Goal: Task Accomplishment & Management: Complete application form

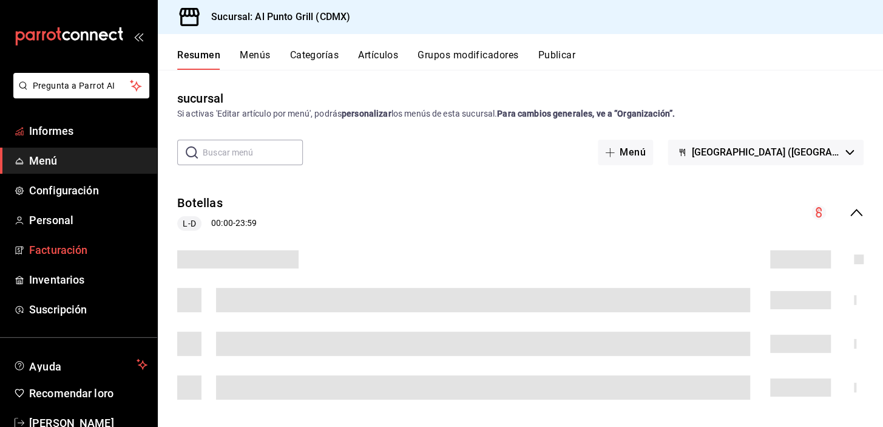
click at [59, 248] on font "Facturación" at bounding box center [58, 249] width 58 height 13
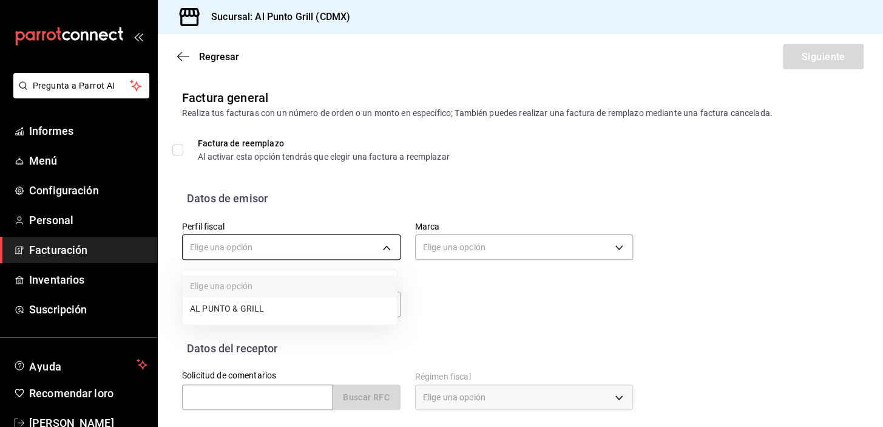
click at [343, 244] on body "Pregunta a Parrot AI Informes Menú Configuración Personal Facturación Inventari…" at bounding box center [441, 213] width 883 height 427
click at [242, 308] on font "AL PUNTO Y PARRILLA" at bounding box center [234, 310] width 89 height 10
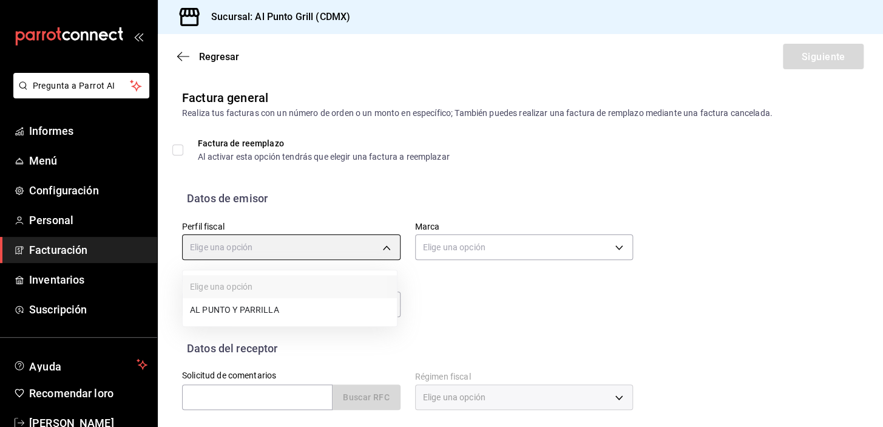
type input "711c2bc8-79b3-43e0-95de-ea7f23beadbf"
type input "359452a4-77df-4a2a-96d1-dbb27ae34e49"
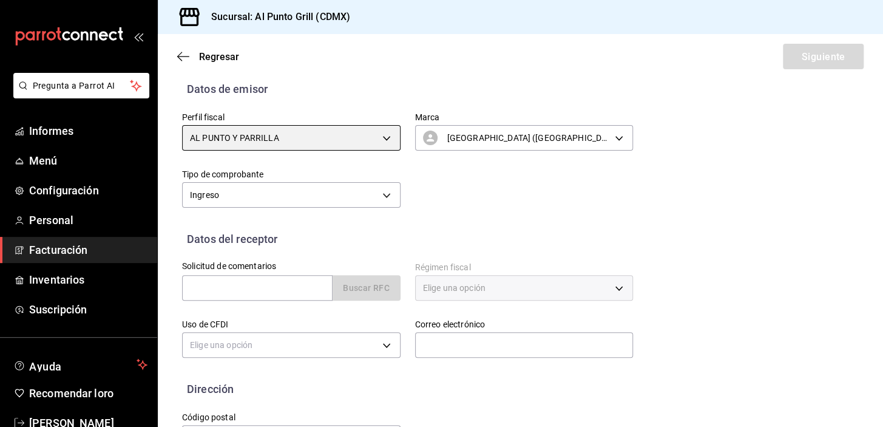
scroll to position [110, 0]
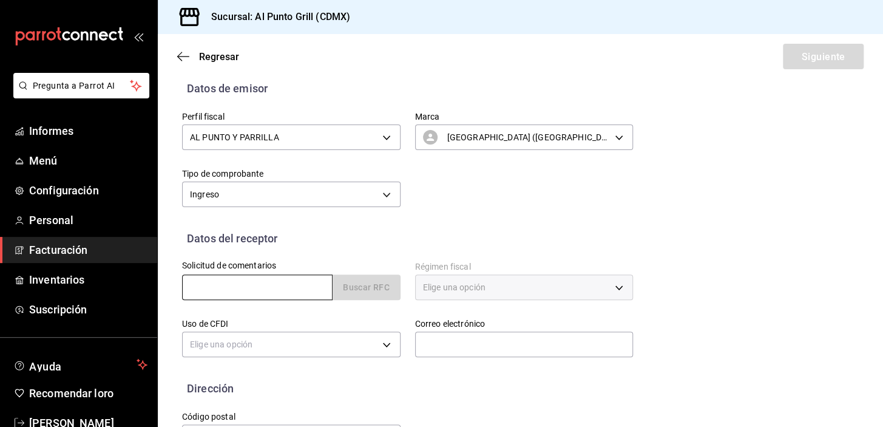
click at [237, 279] on input "text" at bounding box center [257, 286] width 150 height 25
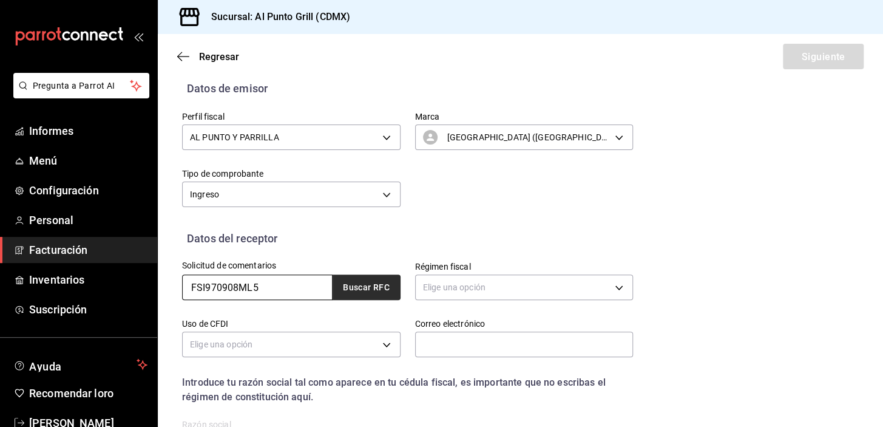
type input "FSI970908ML5"
click at [344, 285] on font "Buscar RFC" at bounding box center [366, 288] width 47 height 10
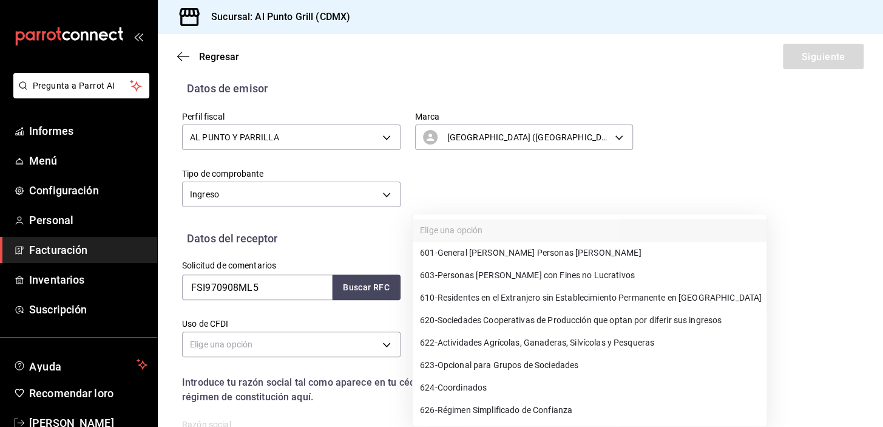
click at [451, 285] on body "Pregunta a Parrot AI Informes Menú Configuración Personal Facturación Inventari…" at bounding box center [441, 213] width 883 height 427
click at [467, 255] on font "General [PERSON_NAME] Personas [PERSON_NAME]" at bounding box center [540, 253] width 204 height 10
type input "601"
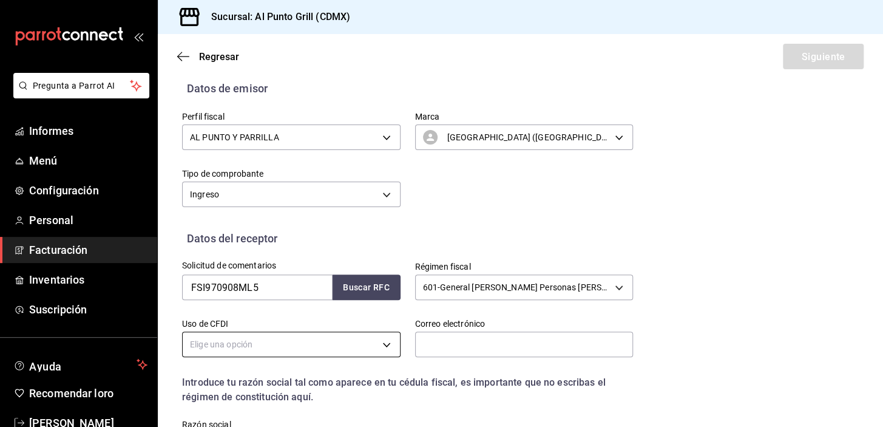
click at [353, 337] on body "Pregunta a Parrot AI Informes Menú Configuración Personal Facturación Inventari…" at bounding box center [441, 213] width 883 height 427
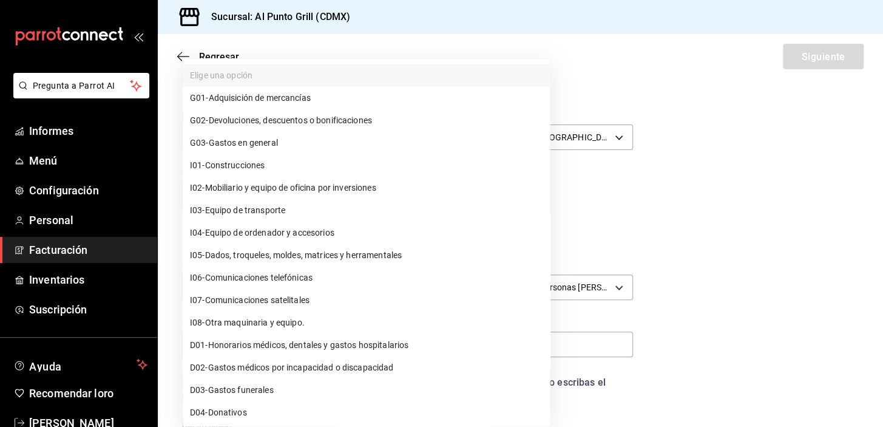
click at [225, 139] on font "Gastos en general" at bounding box center [243, 143] width 69 height 10
type input "G03"
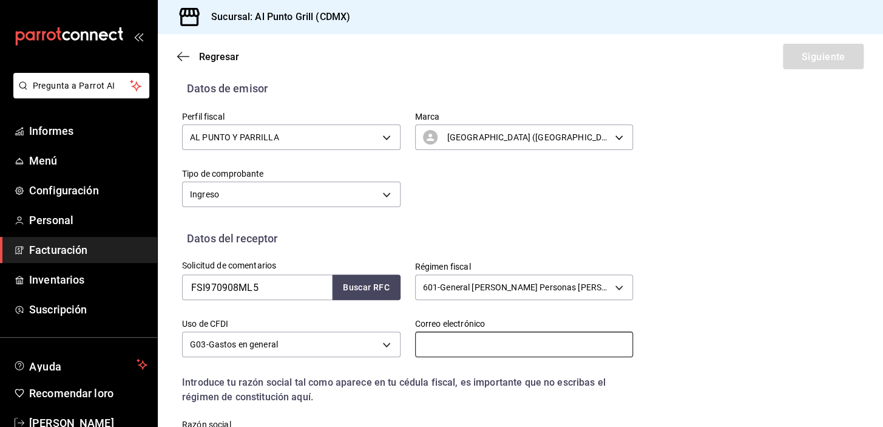
click at [458, 343] on input "text" at bounding box center [524, 343] width 218 height 25
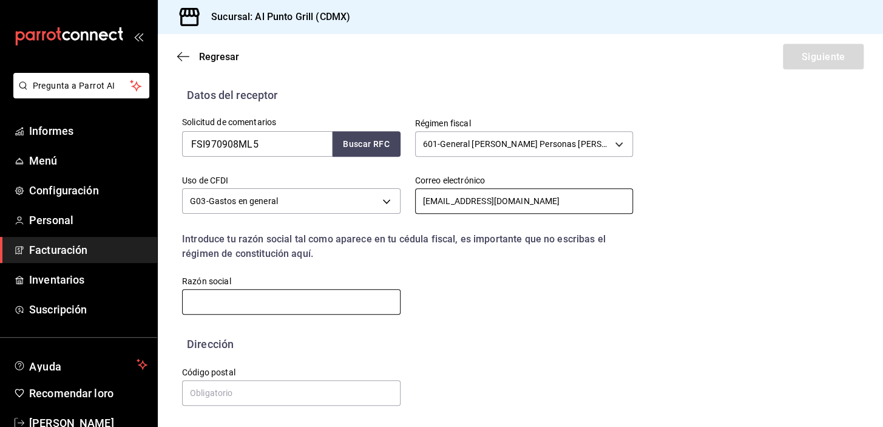
type input "[EMAIL_ADDRESS][DOMAIN_NAME]"
click at [249, 296] on input "text" at bounding box center [291, 301] width 218 height 25
type input "FARMACIAS DE SIMILARES"
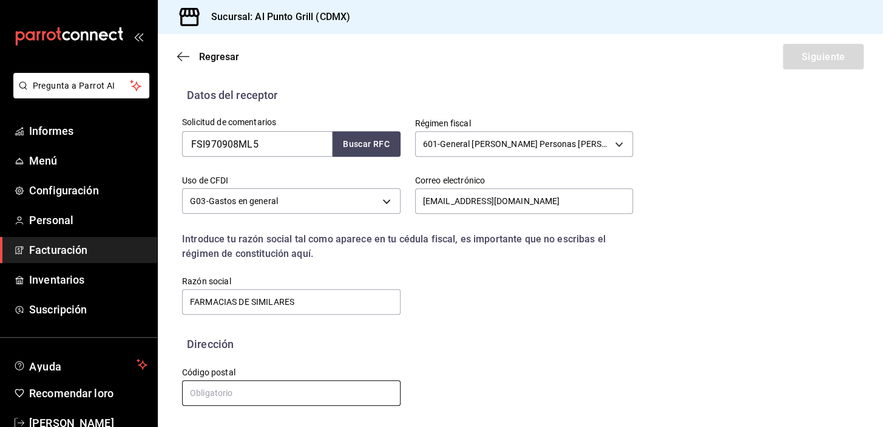
click at [272, 389] on input "text" at bounding box center [291, 392] width 218 height 25
type input "03630"
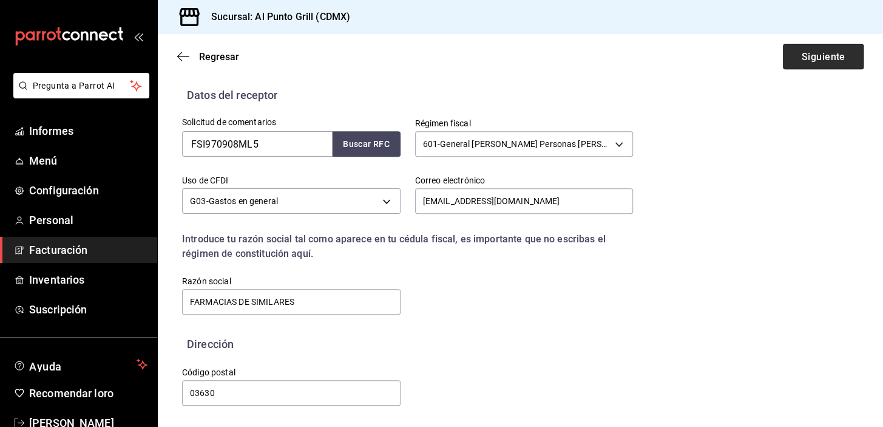
click at [817, 50] on button "Siguiente" at bounding box center [823, 56] width 81 height 25
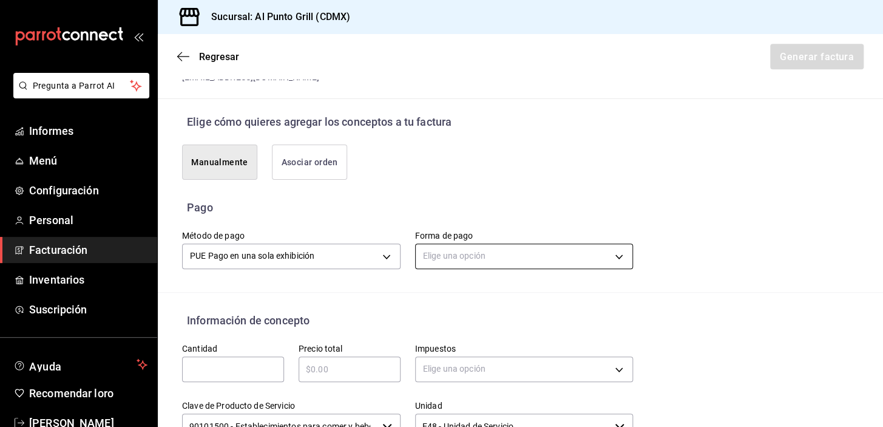
click at [433, 248] on body "Pregunta a Parrot AI Informes Menú Configuración Personal Facturación Inventari…" at bounding box center [441, 213] width 883 height 427
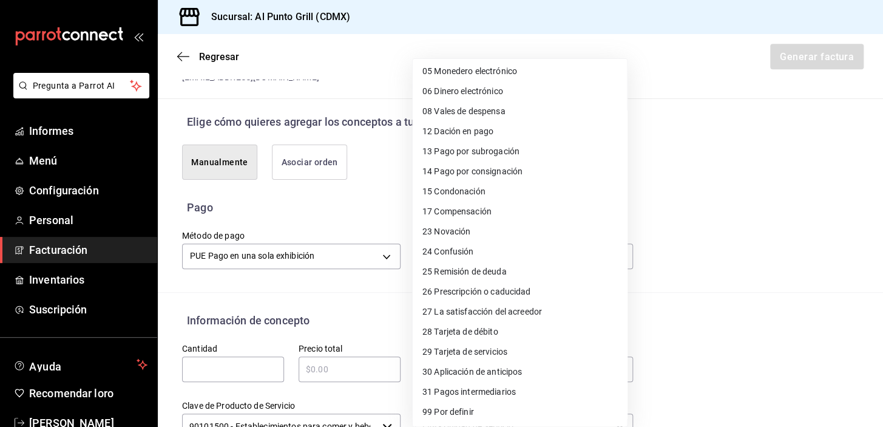
scroll to position [103, 0]
click at [476, 330] on font "Tarjeta de débito" at bounding box center [466, 331] width 64 height 10
type input "28"
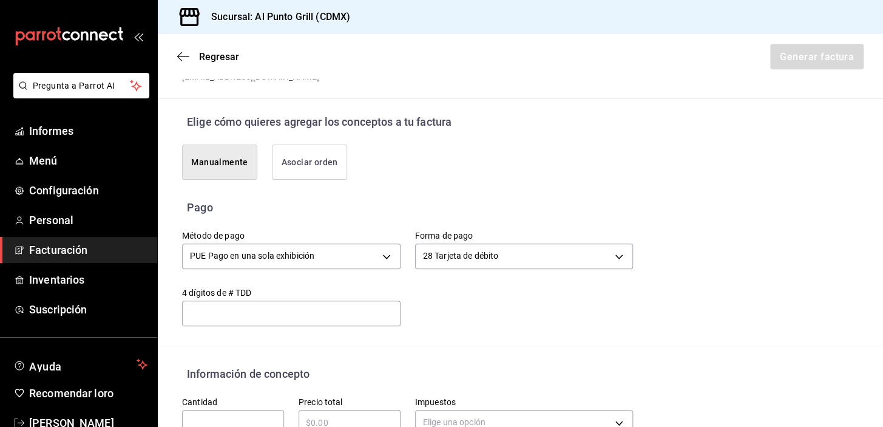
click at [208, 407] on div "Cantidad ​" at bounding box center [233, 415] width 102 height 39
click at [211, 416] on input "text" at bounding box center [233, 422] width 102 height 15
type input "1"
click at [330, 421] on input "text" at bounding box center [350, 422] width 102 height 15
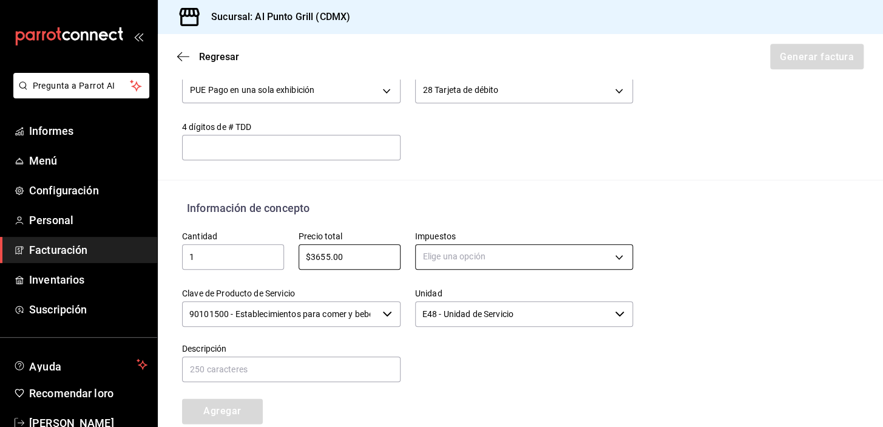
type input "$3655.00"
click at [462, 259] on body "Pregunta a Parrot AI Informes Menú Configuración Personal Facturación Inventari…" at bounding box center [441, 213] width 883 height 427
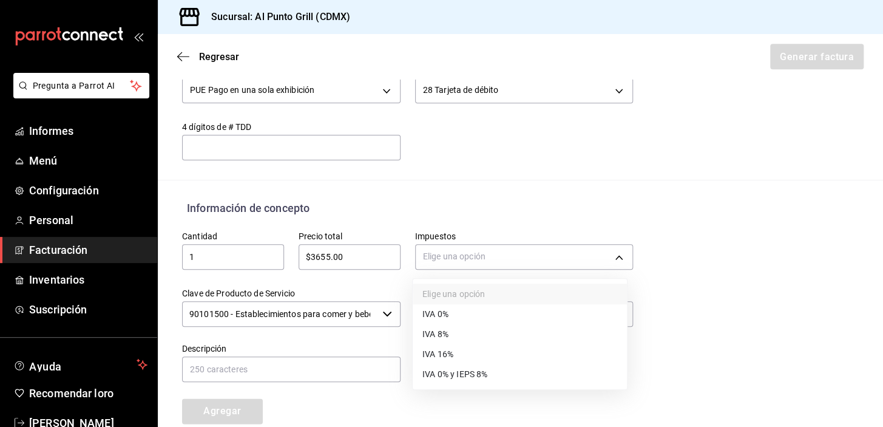
click at [442, 350] on font "IVA 16%" at bounding box center [437, 354] width 31 height 10
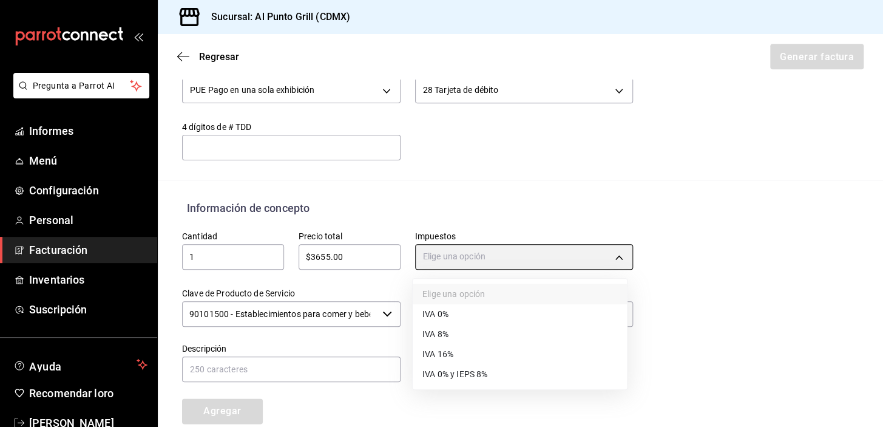
type input "IVA_16"
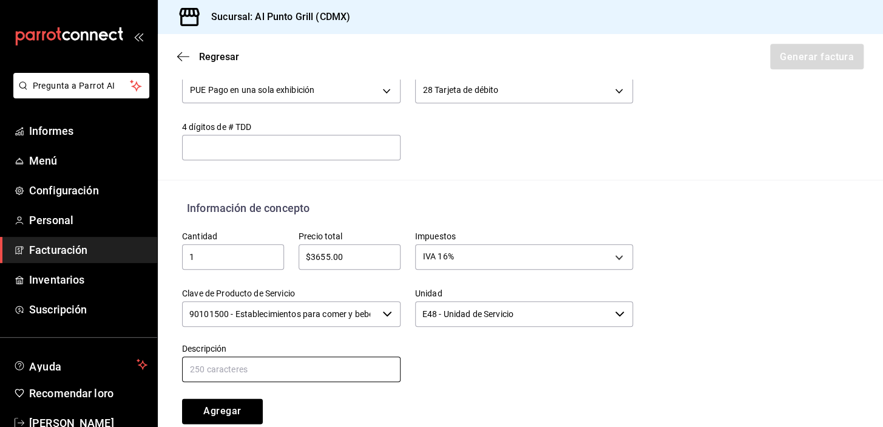
click at [325, 359] on input "text" at bounding box center [291, 368] width 218 height 25
type input "CONSUMO DE ALIMENTOS Y BEBIDAS"
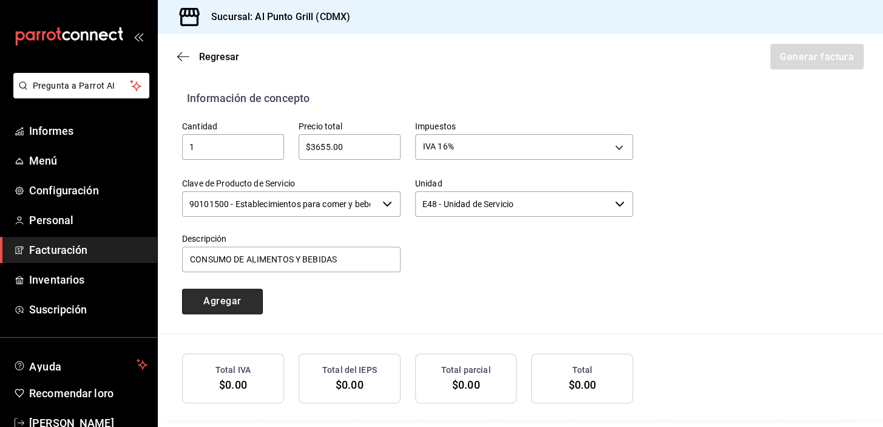
click at [227, 303] on font "Agregar" at bounding box center [222, 301] width 38 height 12
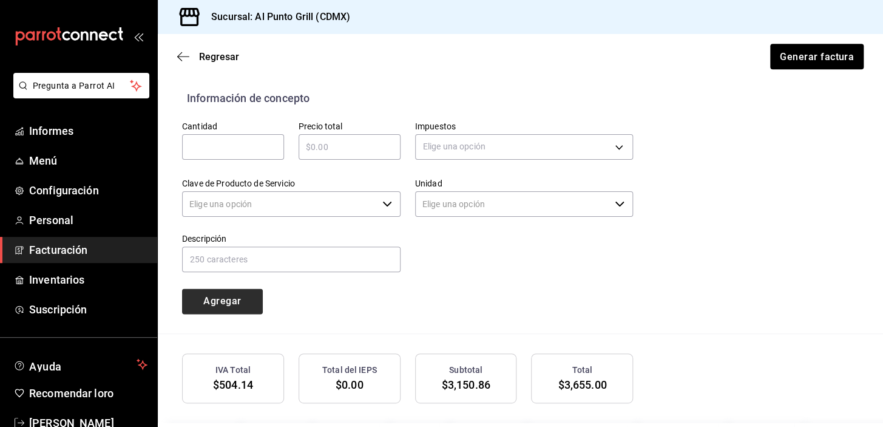
type input "90101500 - Establecimientos para comer y beber"
type input "E48 - Unidad de Servicio"
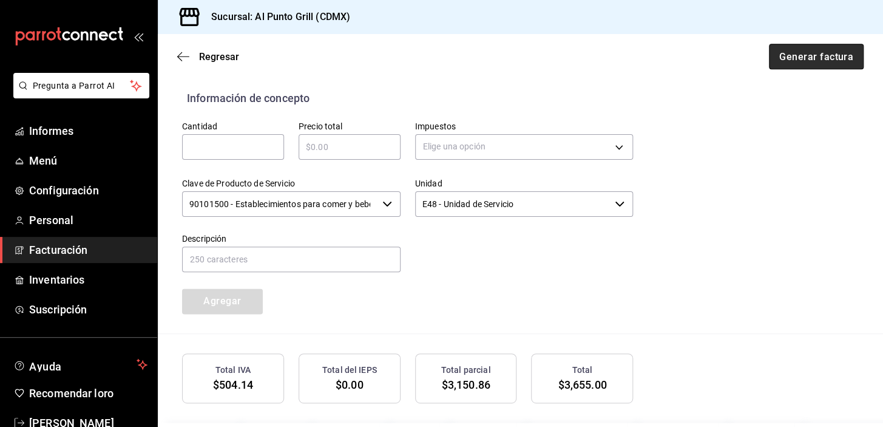
click at [817, 55] on font "Generar factura" at bounding box center [816, 56] width 74 height 12
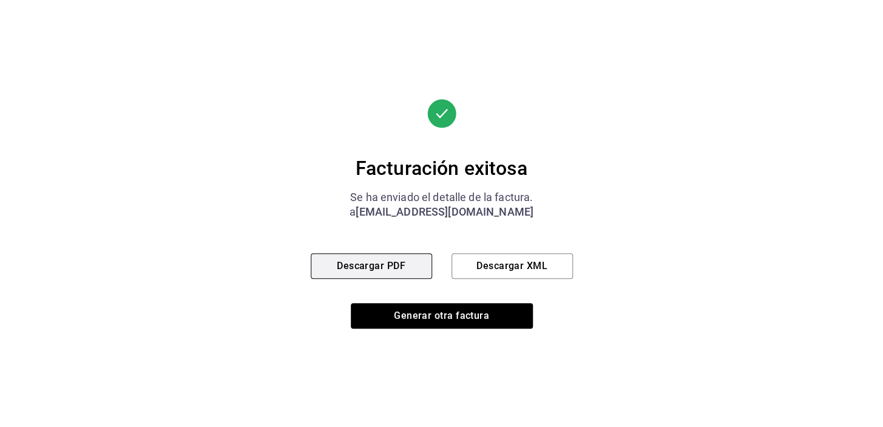
click at [370, 265] on font "Descargar PDF" at bounding box center [371, 266] width 69 height 12
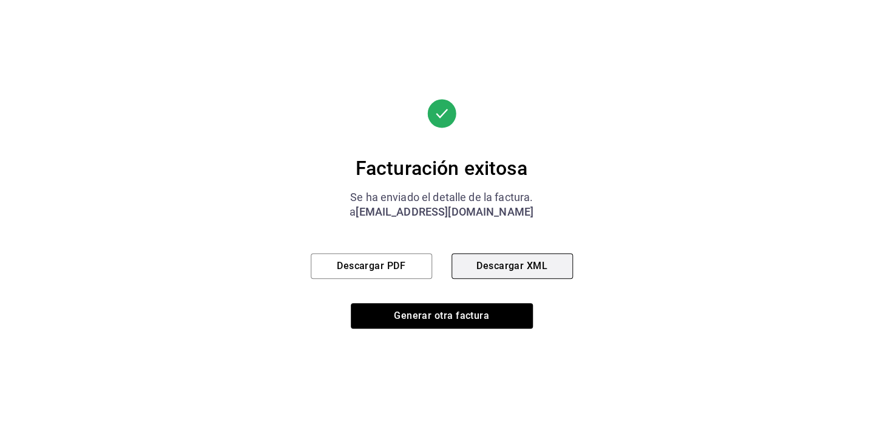
click at [545, 260] on font "Descargar XML" at bounding box center [511, 266] width 71 height 12
